Goal: Task Accomplishment & Management: Complete application form

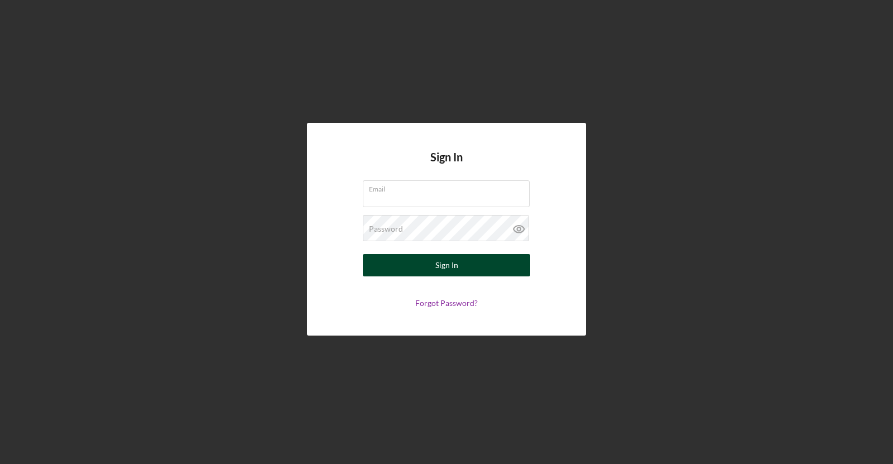
type input "[EMAIL_ADDRESS][DOMAIN_NAME]"
click at [426, 266] on button "Sign In" at bounding box center [446, 265] width 167 height 22
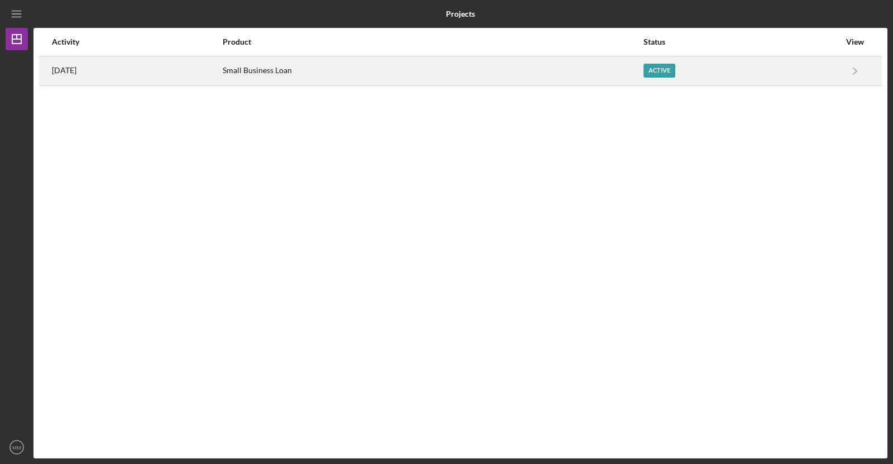
click at [675, 76] on div "Active" at bounding box center [660, 71] width 32 height 14
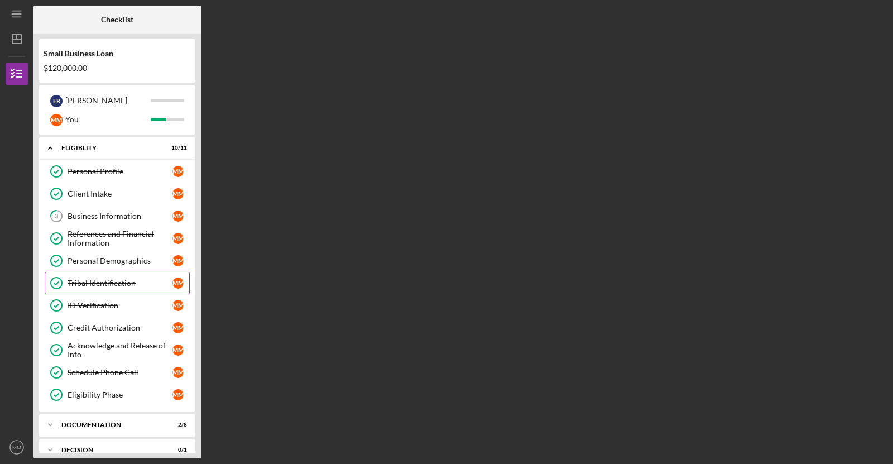
scroll to position [60, 0]
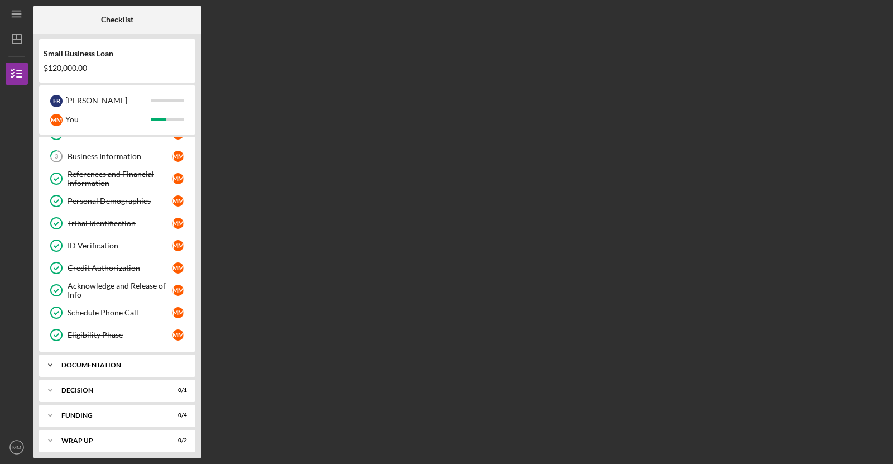
click at [151, 367] on div "Icon/Expander Documentation 2 / 8" at bounding box center [117, 365] width 156 height 22
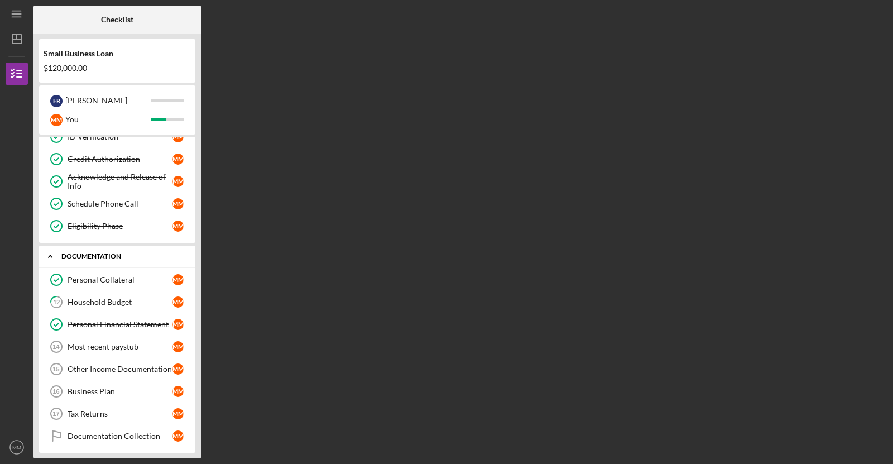
scroll to position [172, 0]
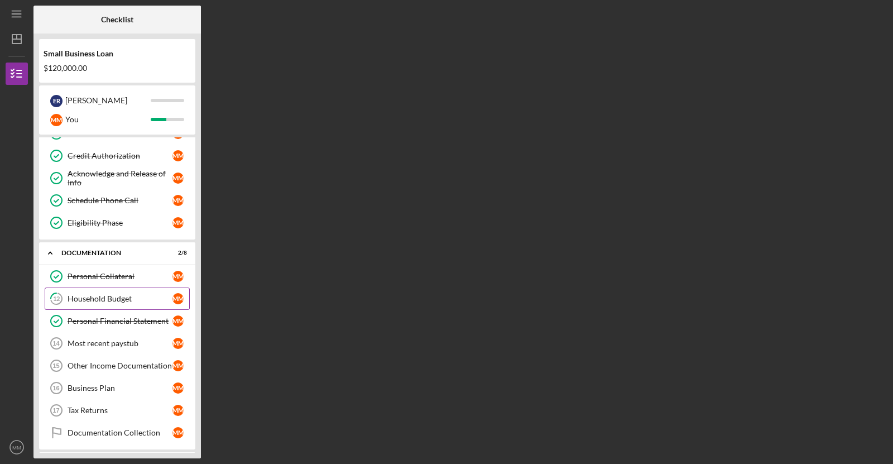
click at [133, 294] on div "Household Budget" at bounding box center [120, 298] width 105 height 9
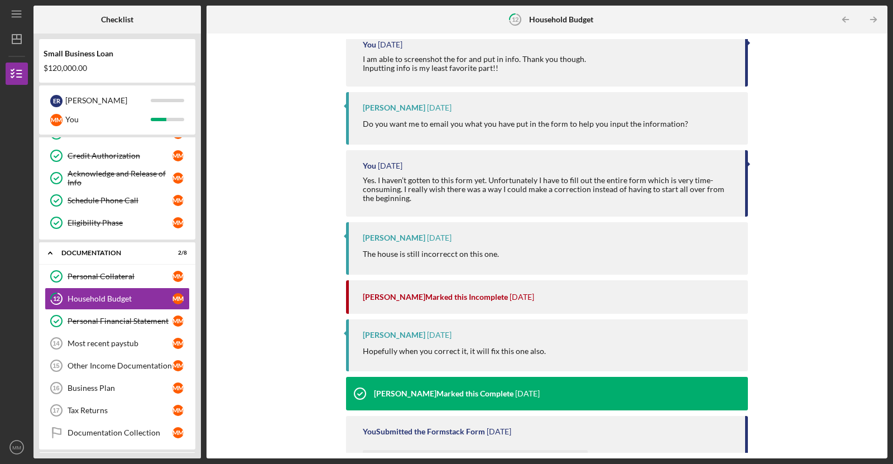
scroll to position [143, 0]
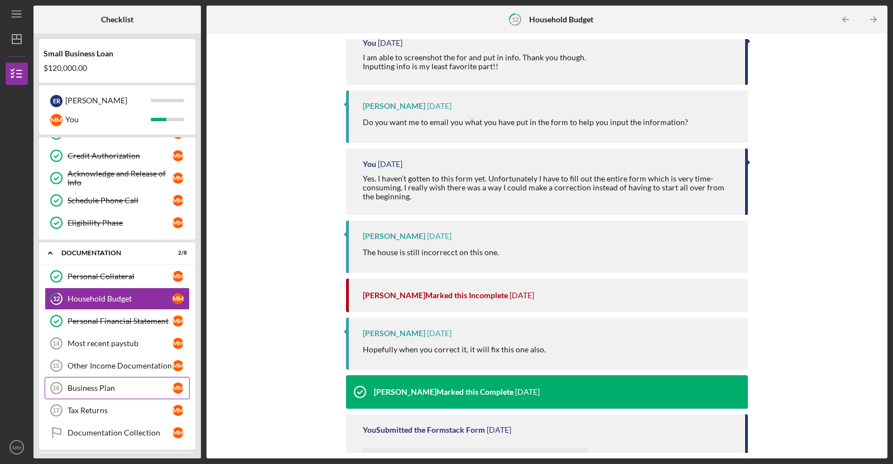
click at [171, 377] on link "Business Plan 16 Business Plan M M" at bounding box center [117, 388] width 145 height 22
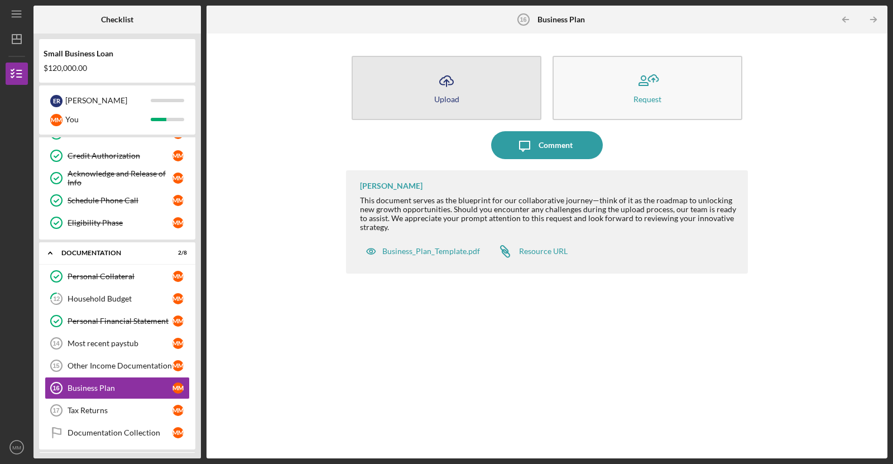
click at [396, 75] on button "Icon/Upload Upload" at bounding box center [447, 88] width 190 height 64
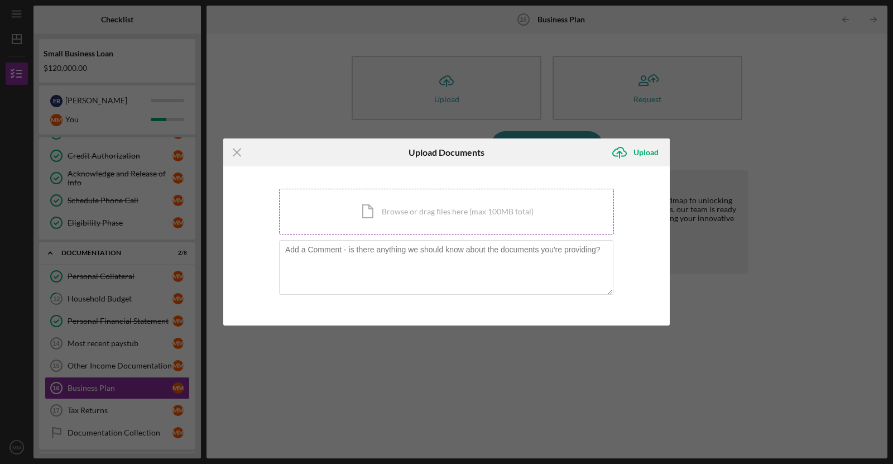
click at [385, 213] on div "Icon/Document Browse or drag files here (max 100MB total) Tap to choose files o…" at bounding box center [446, 212] width 335 height 46
click at [501, 208] on div "Icon/Document Browse or drag files here (max 100MB total) Tap to choose files o…" at bounding box center [446, 212] width 335 height 46
click at [260, 72] on div "Icon/Menu Close Upload Documents Icon/Upload Upload You're uploading documents …" at bounding box center [446, 232] width 893 height 464
click at [233, 150] on icon "Icon/Menu Close" at bounding box center [237, 152] width 28 height 28
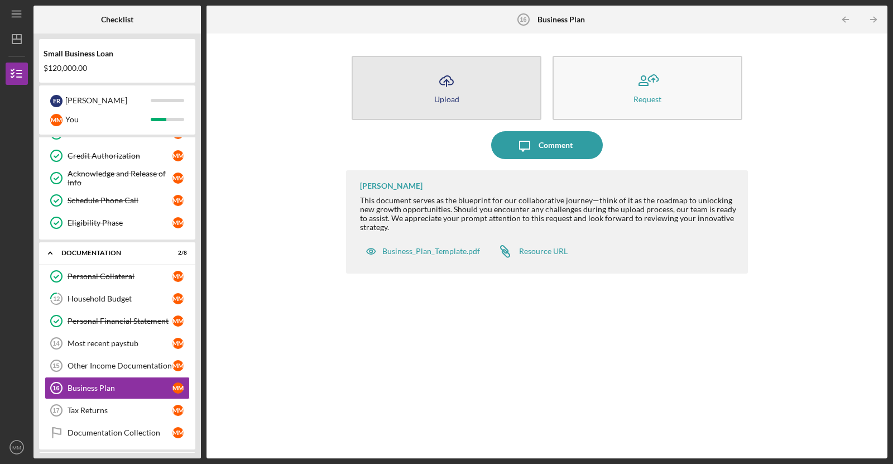
click at [501, 92] on button "Icon/Upload Upload" at bounding box center [447, 88] width 190 height 64
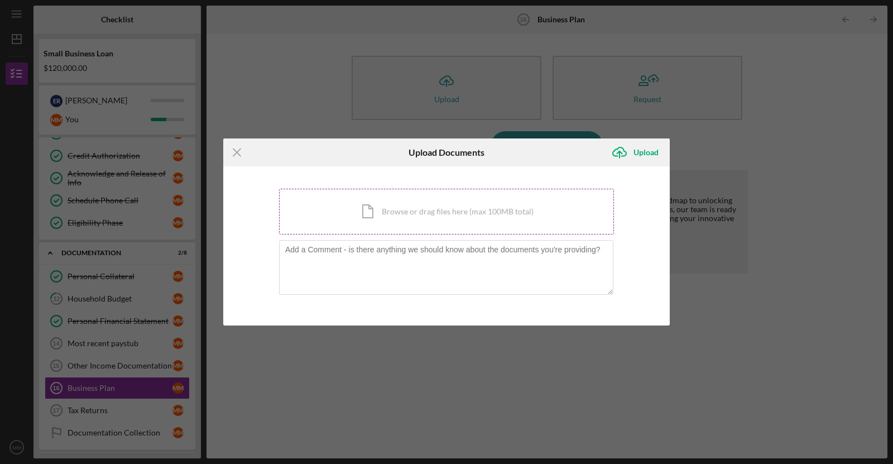
click at [485, 209] on div "Icon/Document Browse or drag files here (max 100MB total) Tap to choose files o…" at bounding box center [446, 212] width 335 height 46
click at [364, 215] on div "Icon/Document Browse or drag files here (max 100MB total) Tap to choose files o…" at bounding box center [446, 212] width 335 height 46
click at [437, 223] on div "Icon/Document Browse or drag files here (max 100MB total) Tap to choose files o…" at bounding box center [446, 212] width 335 height 46
click at [234, 151] on icon "Icon/Menu Close" at bounding box center [237, 152] width 28 height 28
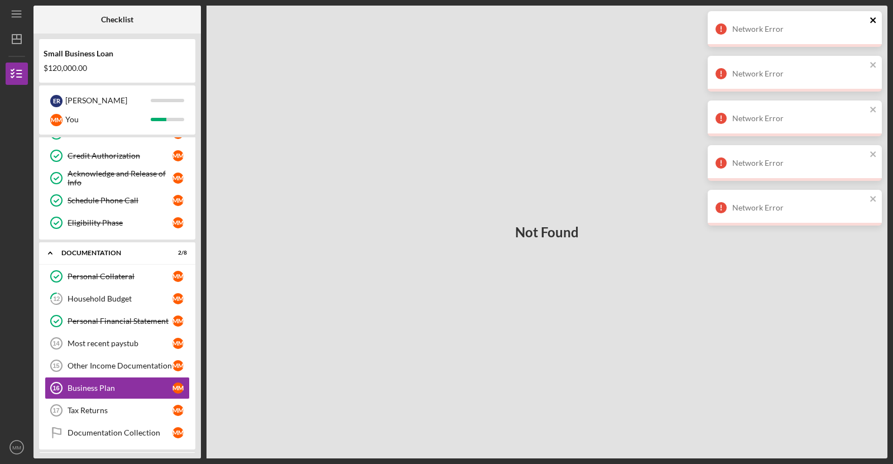
click at [874, 20] on icon "close" at bounding box center [873, 20] width 6 height 6
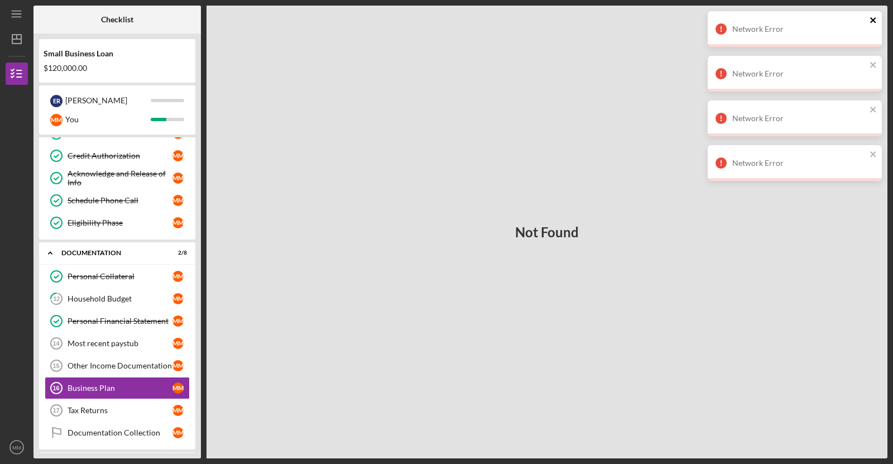
click at [874, 20] on icon "close" at bounding box center [873, 20] width 6 height 6
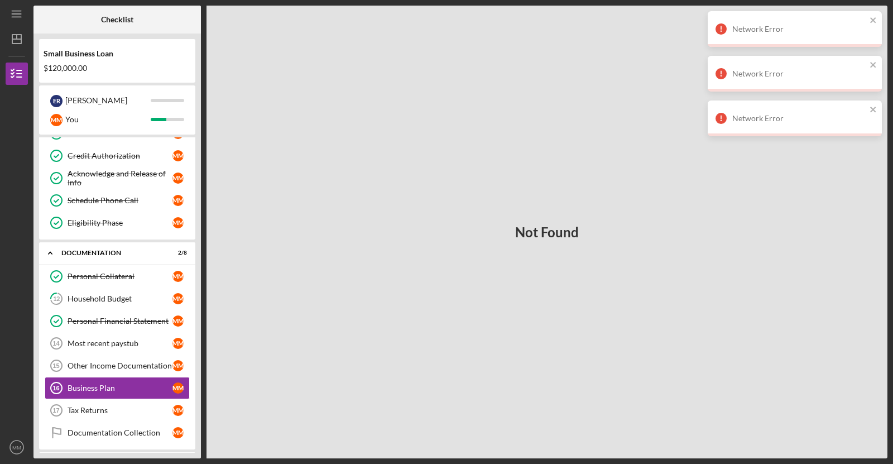
click at [875, 28] on div "Network Error" at bounding box center [795, 29] width 174 height 36
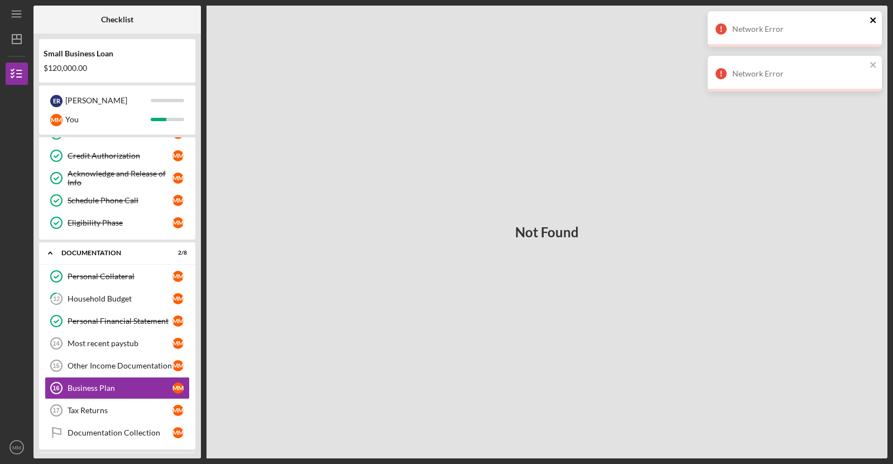
click at [875, 20] on icon "close" at bounding box center [874, 20] width 8 height 9
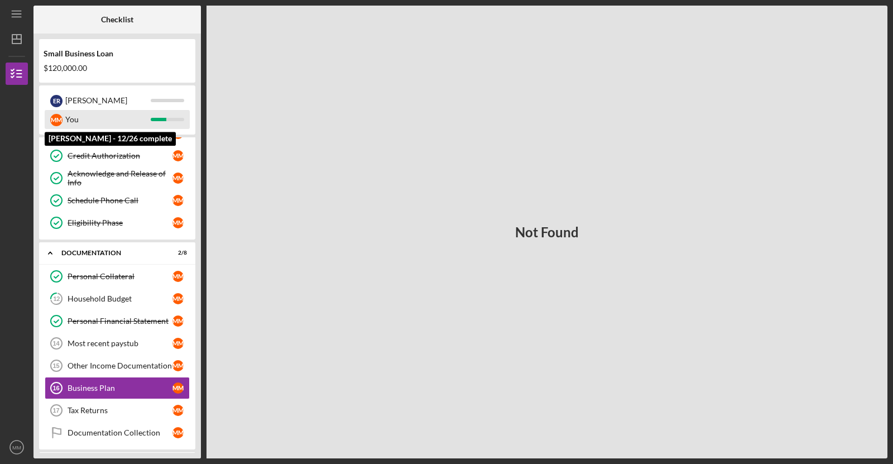
click at [123, 113] on div "You" at bounding box center [107, 119] width 85 height 19
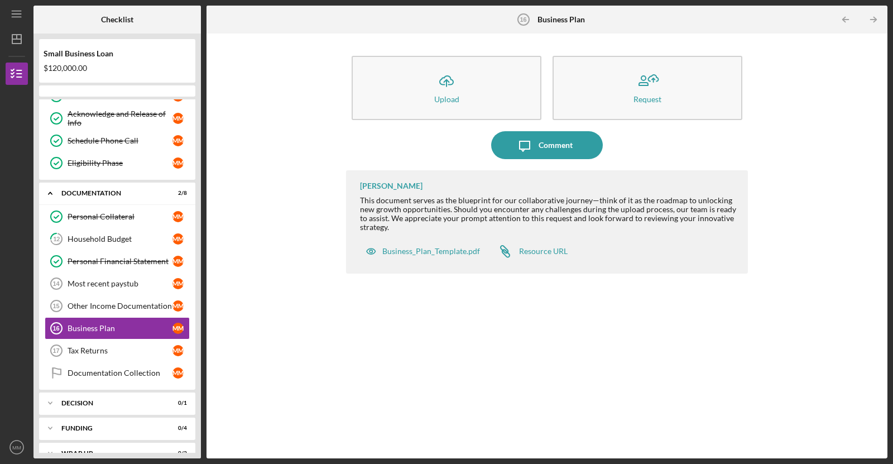
scroll to position [203, 0]
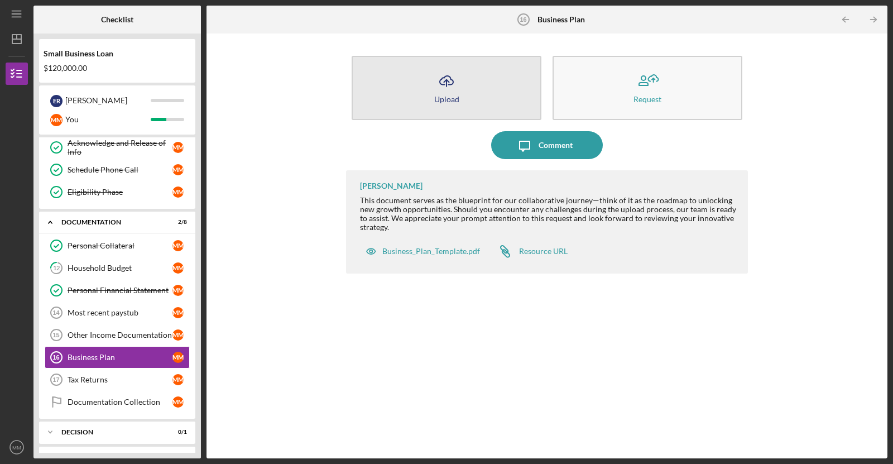
click at [435, 79] on icon "Icon/Upload" at bounding box center [447, 81] width 28 height 28
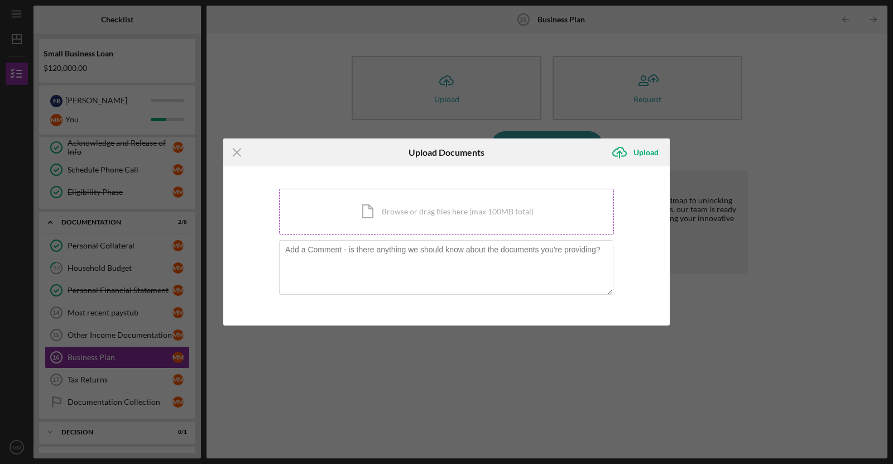
click at [472, 203] on div "Icon/Document Browse or drag files here (max 100MB total) Tap to choose files o…" at bounding box center [446, 212] width 335 height 46
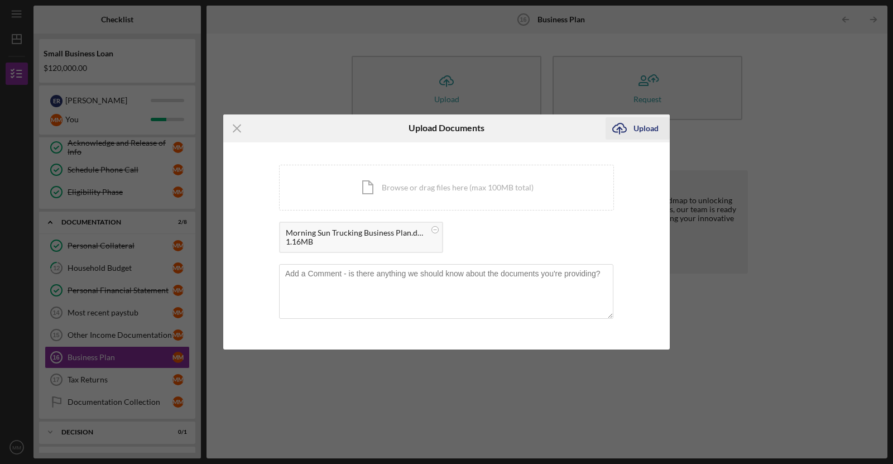
click at [640, 128] on div "Upload" at bounding box center [646, 128] width 25 height 22
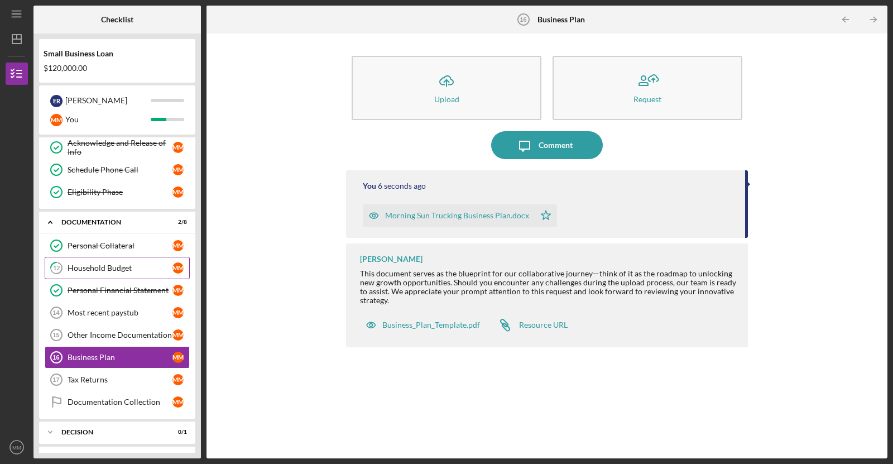
click at [108, 263] on div "Household Budget" at bounding box center [120, 267] width 105 height 9
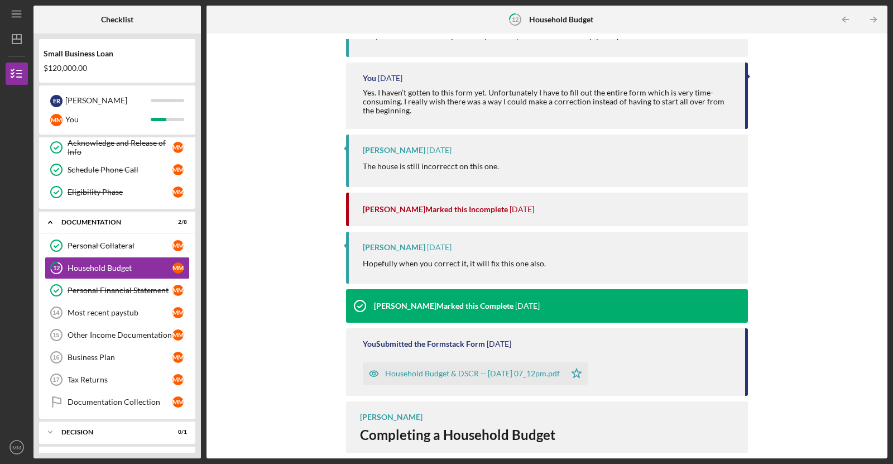
scroll to position [228, 0]
click at [447, 373] on div "Household Budget & DSCR -- [DATE] 07_12pm.pdf" at bounding box center [472, 374] width 175 height 9
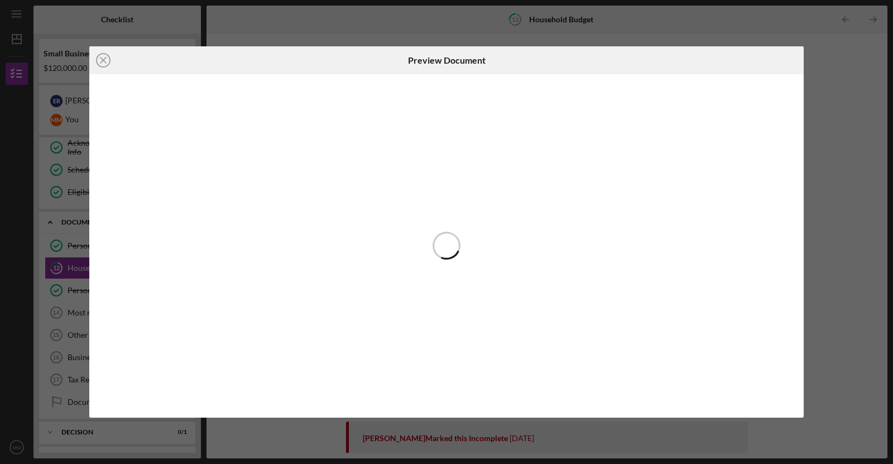
scroll to position [233, 0]
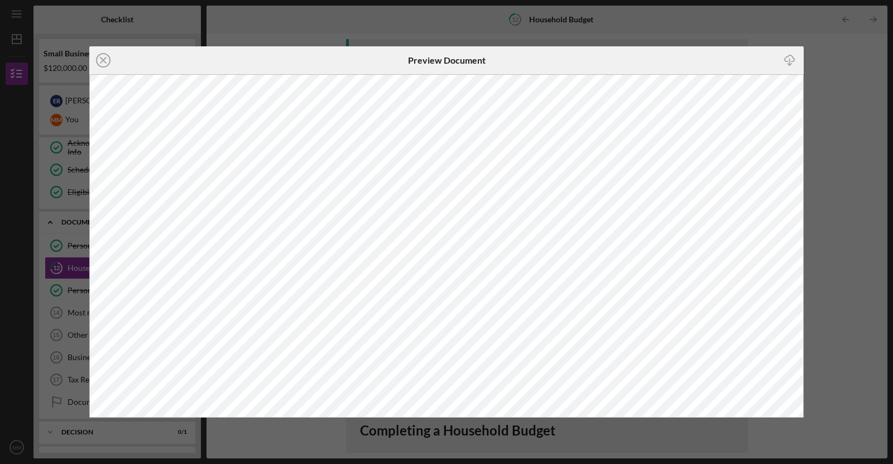
click at [836, 61] on div "Icon/Close Preview Document Icon/Download" at bounding box center [446, 232] width 893 height 464
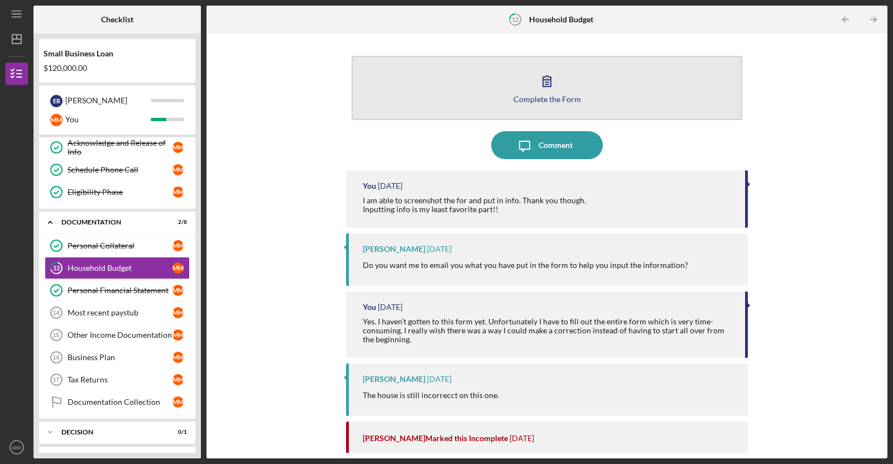
click at [567, 102] on div "Complete the Form" at bounding box center [548, 99] width 68 height 8
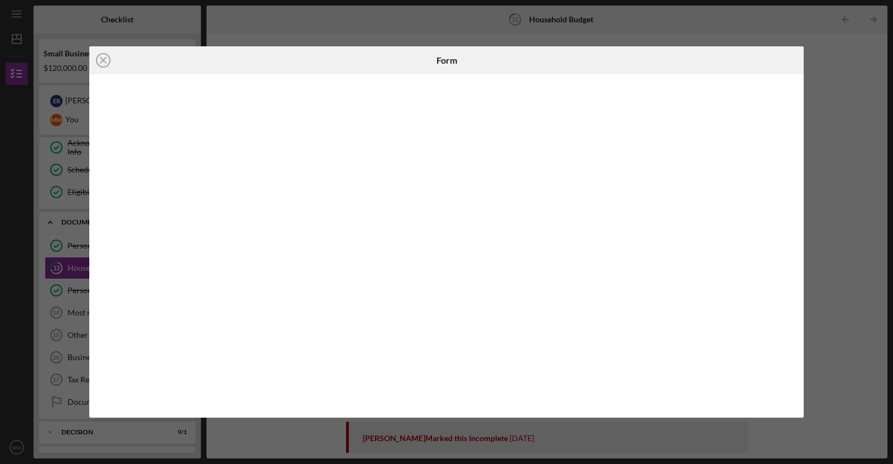
click at [849, 81] on div "Icon/Close Form" at bounding box center [446, 232] width 893 height 464
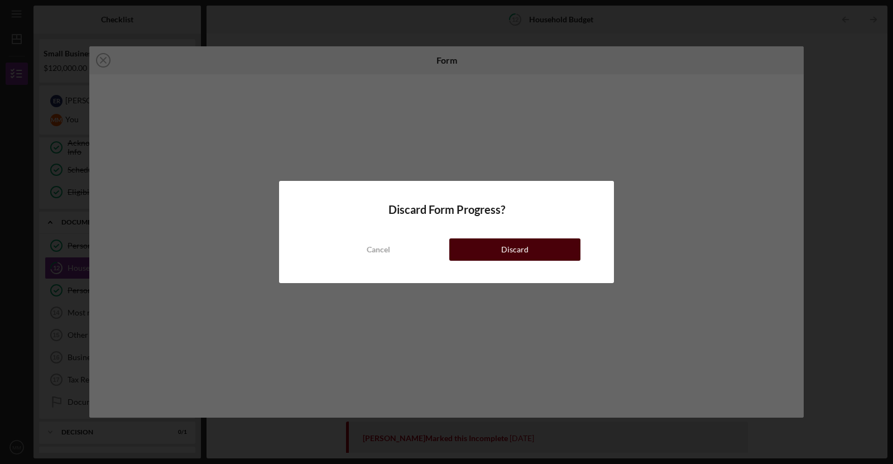
click at [491, 247] on button "Discard" at bounding box center [514, 249] width 131 height 22
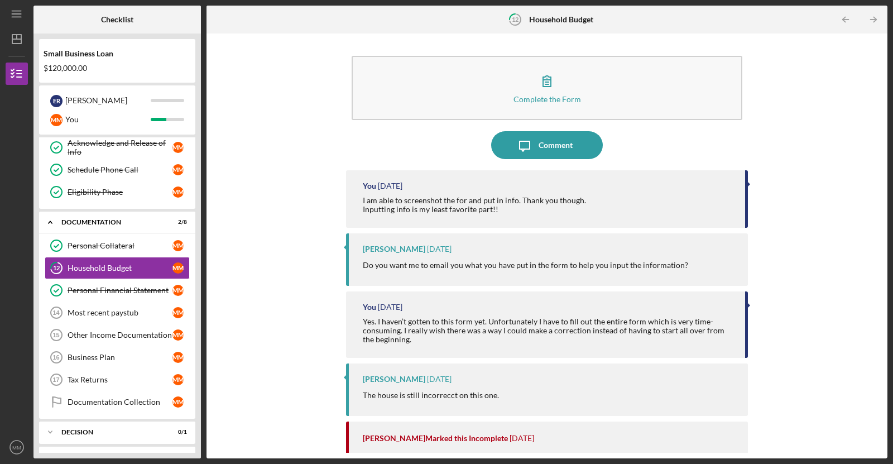
scroll to position [233, 0]
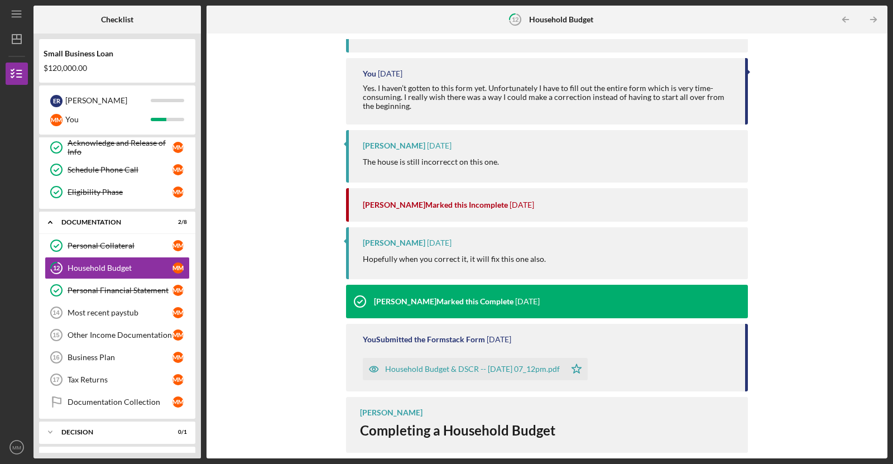
click at [495, 365] on div "Household Budget & DSCR -- [DATE] 07_12pm.pdf" at bounding box center [472, 369] width 175 height 9
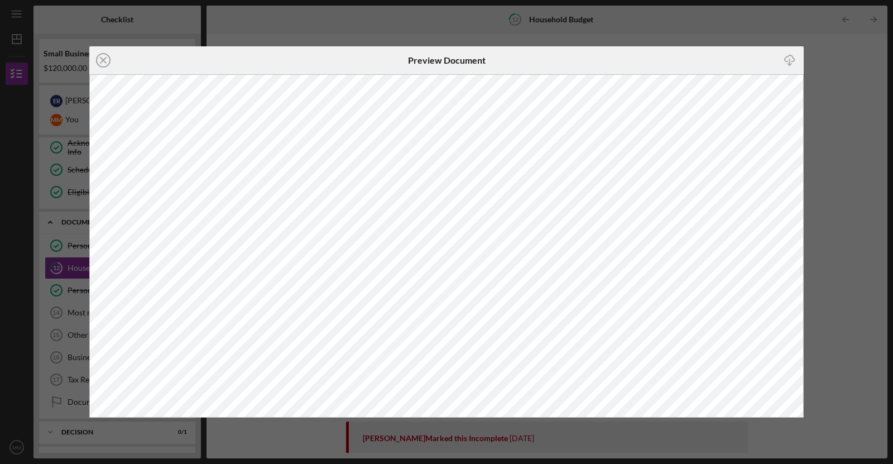
click at [854, 148] on div "Icon/Close Preview Document Icon/Download" at bounding box center [446, 232] width 893 height 464
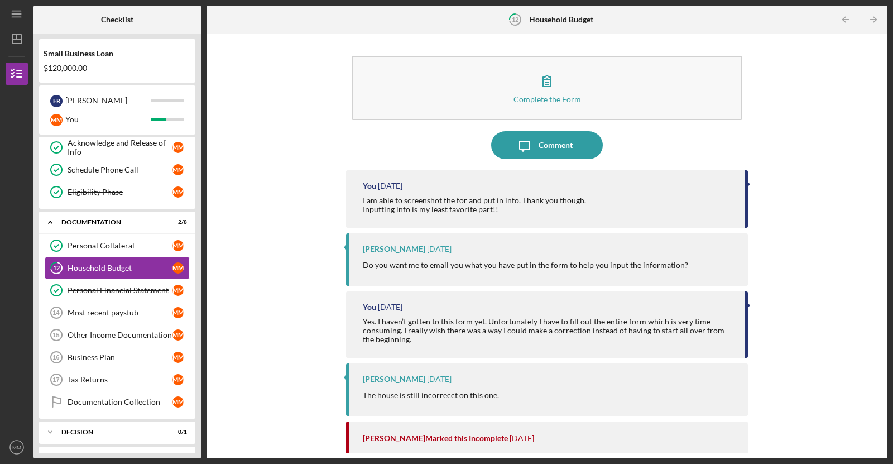
click at [597, 196] on div "I am able to screenshot the for and put in info. Thank you though. Inputting in…" at bounding box center [548, 205] width 371 height 18
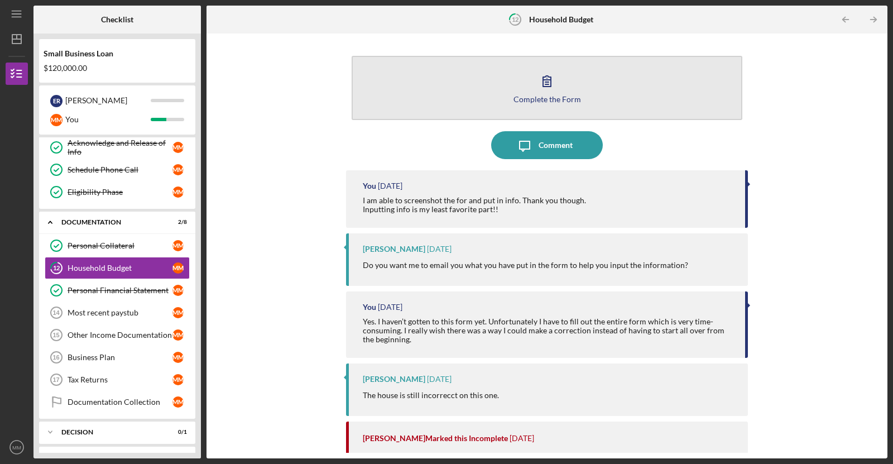
click at [529, 100] on div "Complete the Form" at bounding box center [548, 99] width 68 height 8
